Goal: Check status: Check status

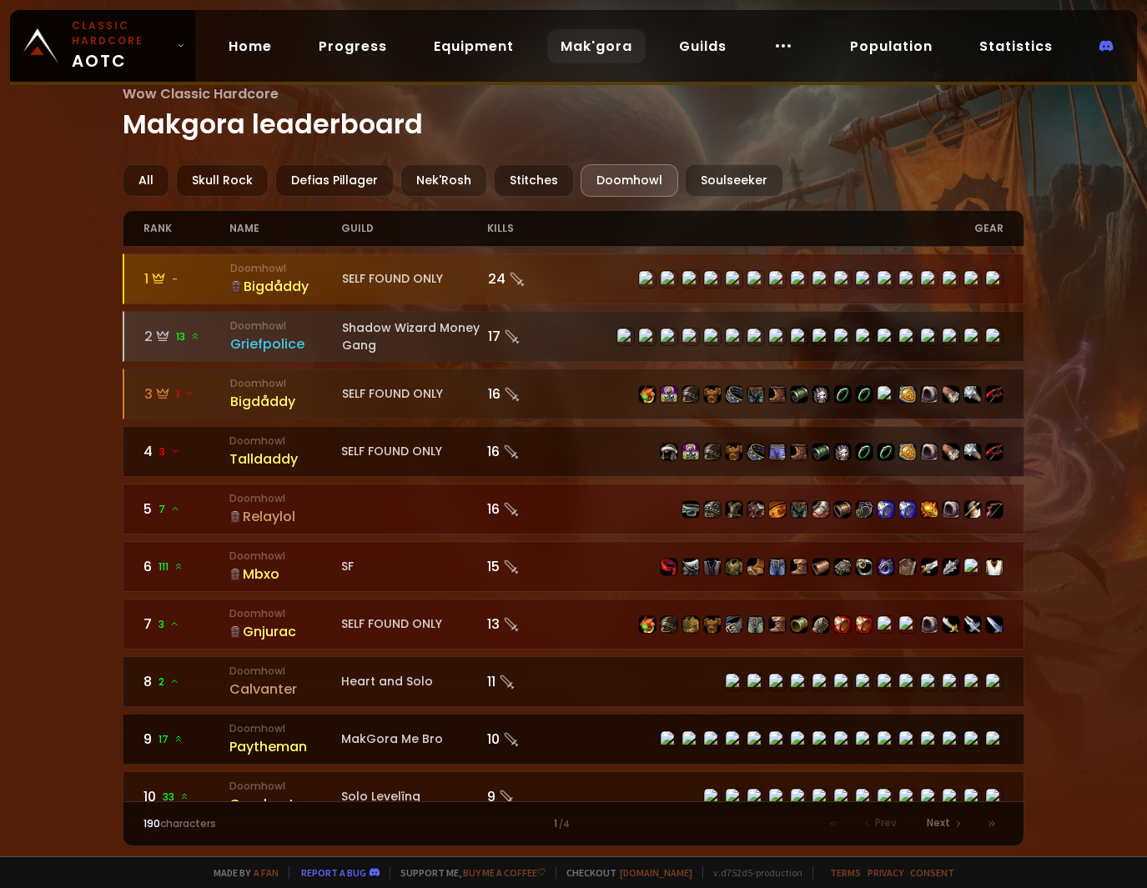
click at [250, 746] on div "Paytheman" at bounding box center [285, 746] width 112 height 21
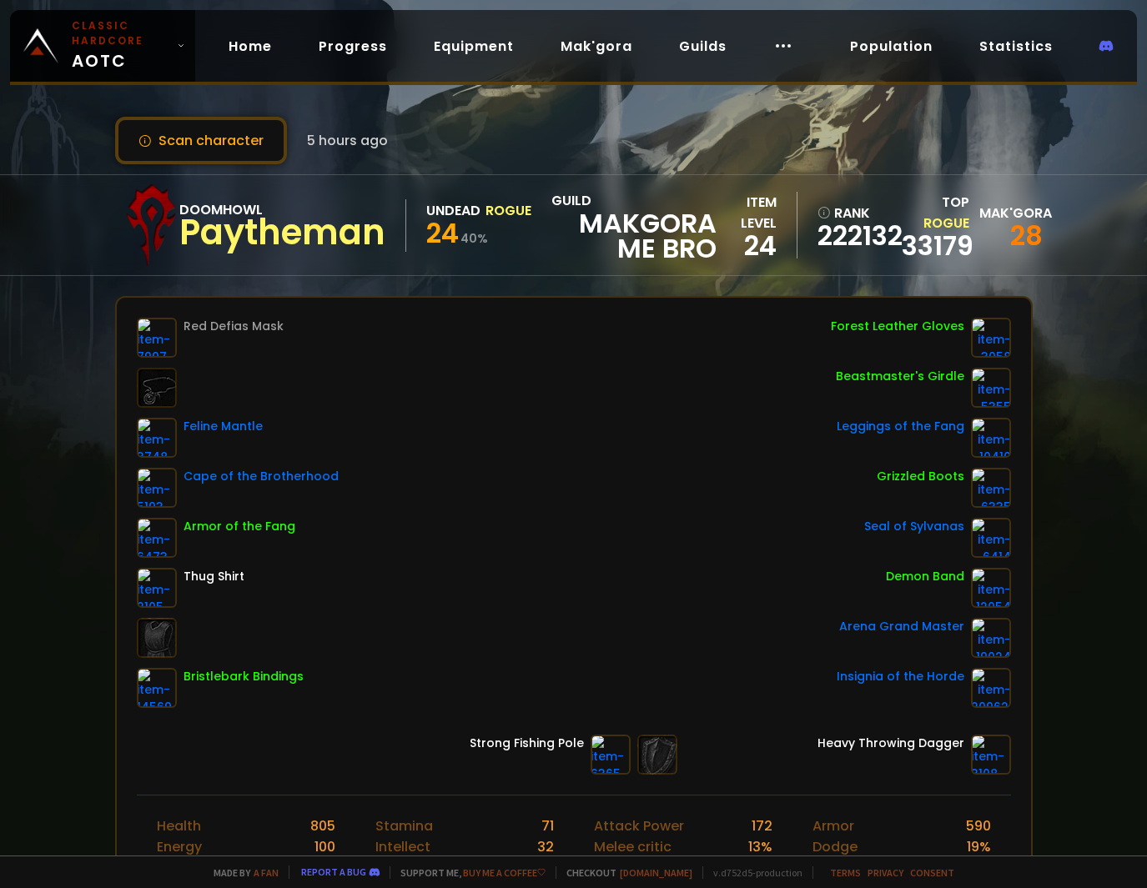
click at [240, 240] on div "Paytheman" at bounding box center [282, 232] width 206 height 25
click at [202, 140] on button "Scan character" at bounding box center [201, 141] width 172 height 48
click at [211, 150] on button "Scan character" at bounding box center [201, 141] width 172 height 48
click at [212, 150] on button "Scan character" at bounding box center [201, 141] width 172 height 48
click at [260, 52] on link "Home" at bounding box center [250, 46] width 70 height 34
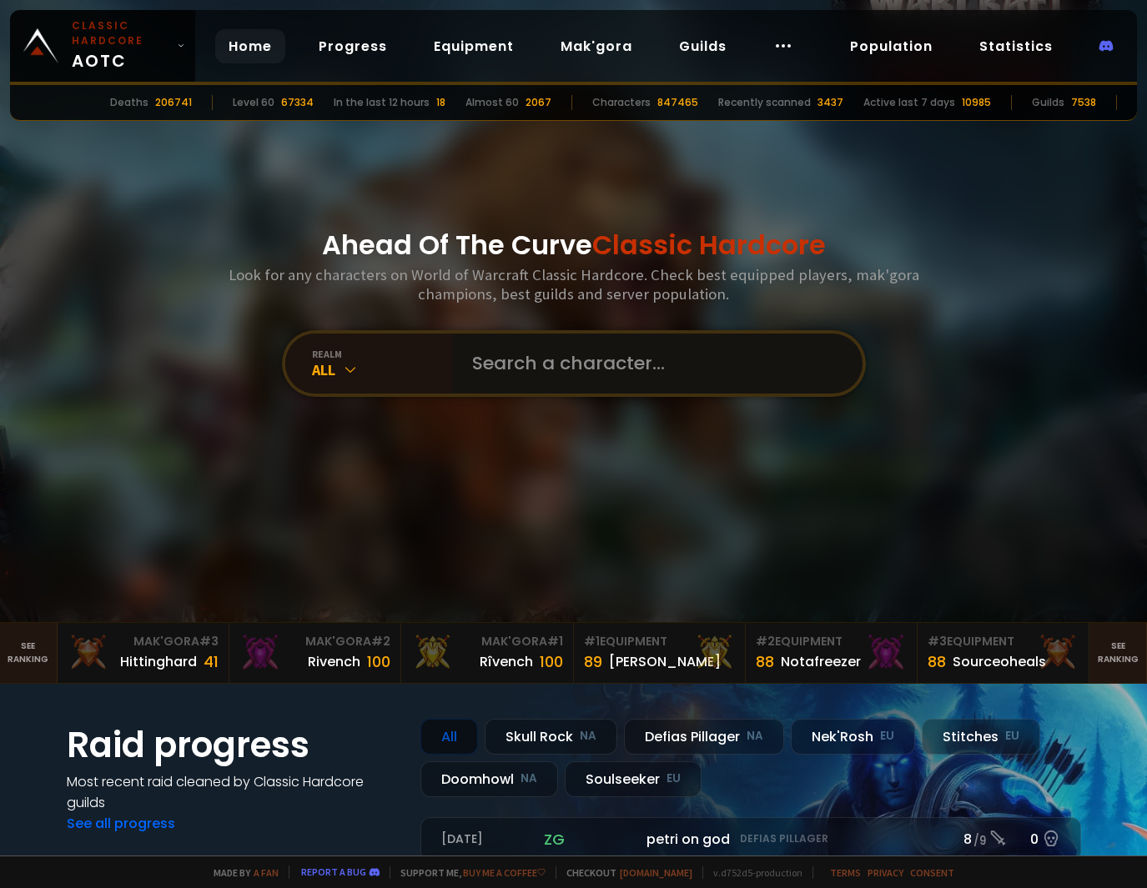
click at [570, 374] on input "text" at bounding box center [652, 364] width 380 height 60
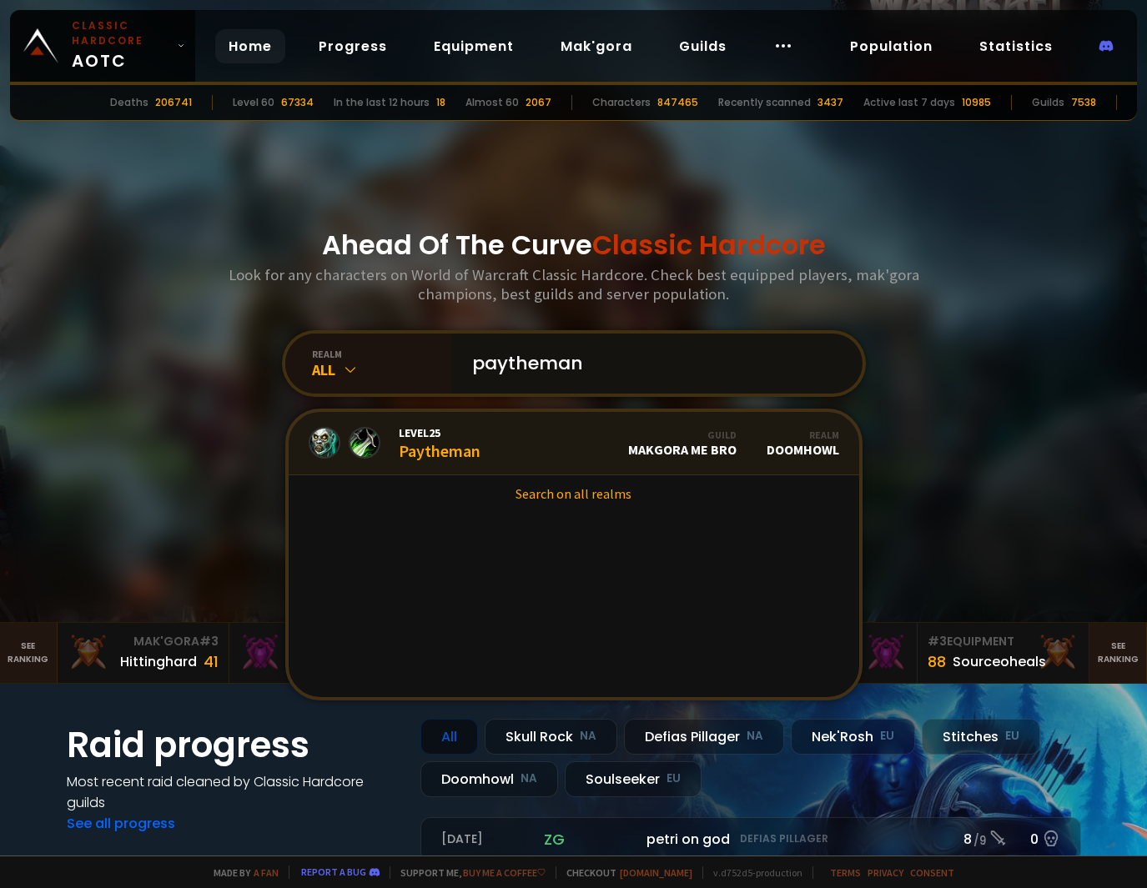
type input "paytheman"
click at [429, 449] on div "Level 25 Paytheman" at bounding box center [440, 443] width 82 height 36
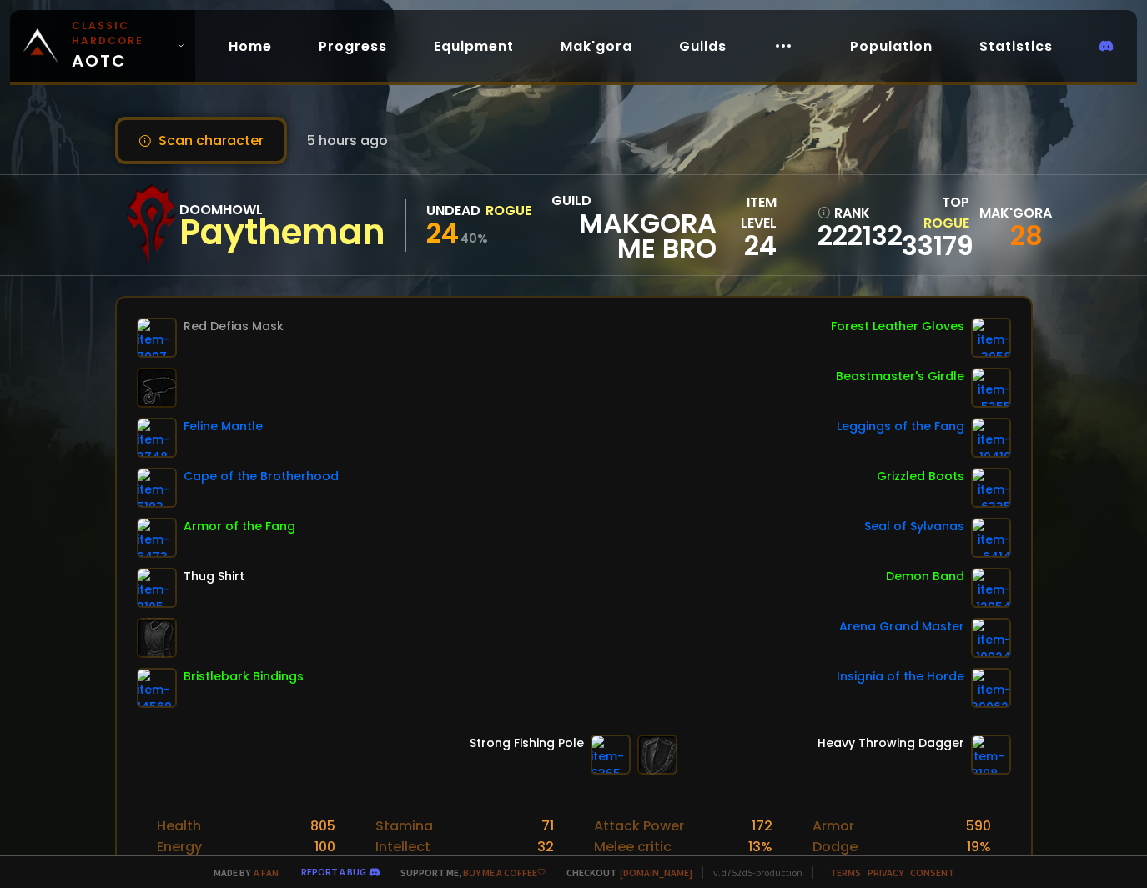
scroll to position [351, 0]
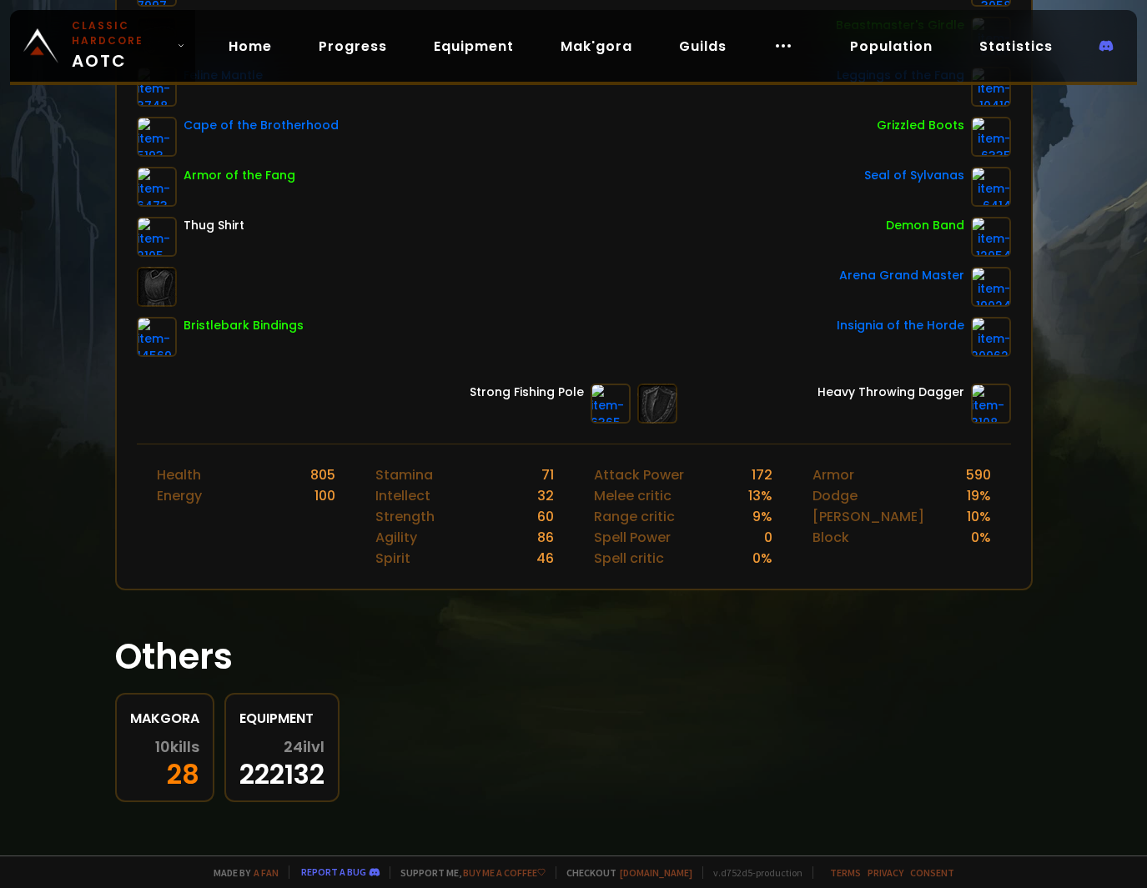
click at [158, 744] on span "10 kills" at bounding box center [177, 747] width 44 height 17
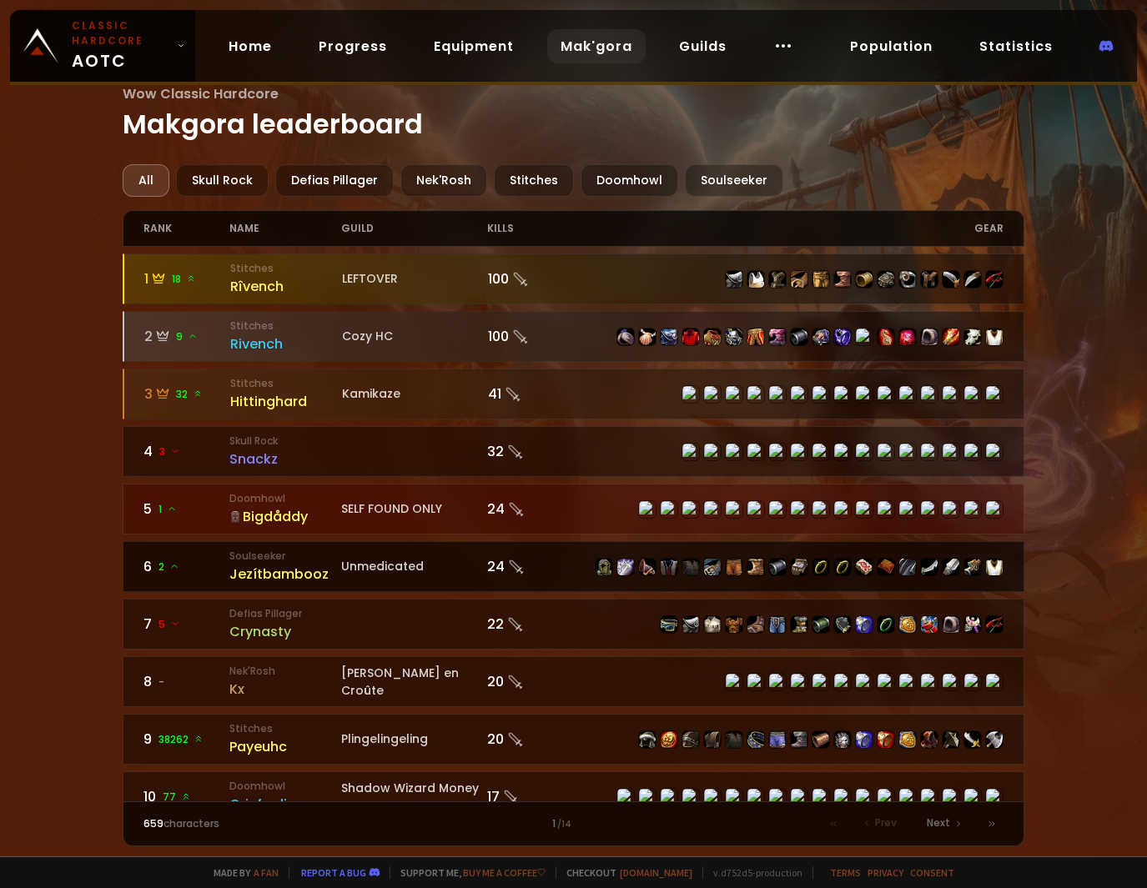
scroll to position [417, 0]
